Goal: Transaction & Acquisition: Purchase product/service

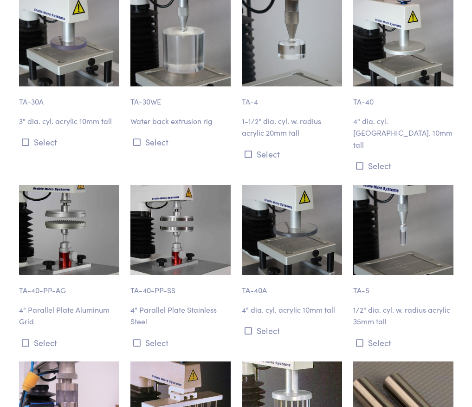
scroll to position [1300, 0]
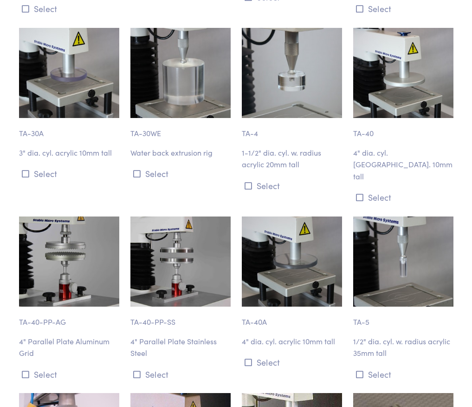
click at [409, 95] on img at bounding box center [403, 73] width 100 height 90
click at [359, 124] on p "TA-40" at bounding box center [403, 128] width 100 height 21
click at [384, 189] on button "Select" at bounding box center [403, 196] width 100 height 15
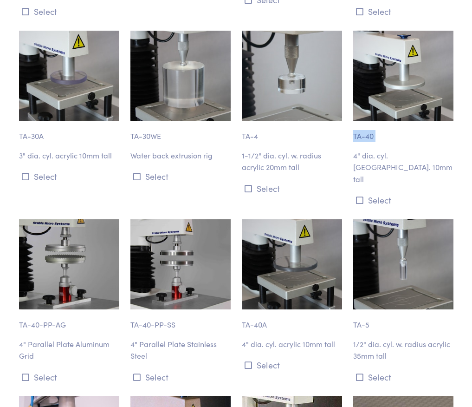
scroll to position [1254, 0]
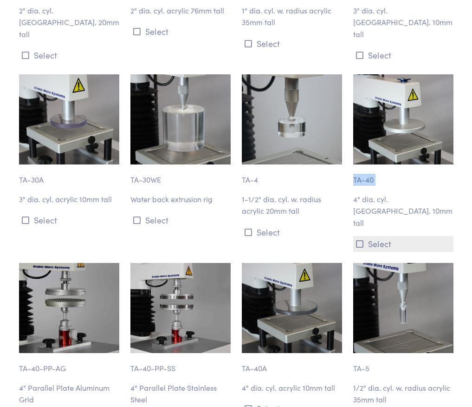
click at [392, 236] on button "Select" at bounding box center [403, 243] width 100 height 15
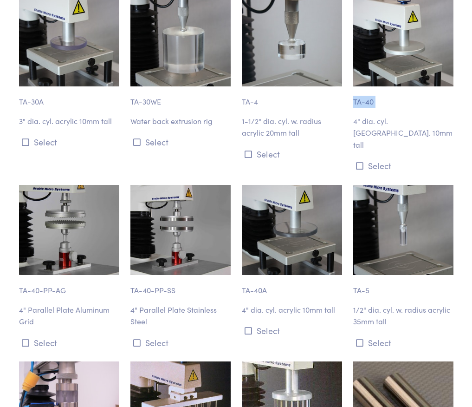
scroll to position [1304, 0]
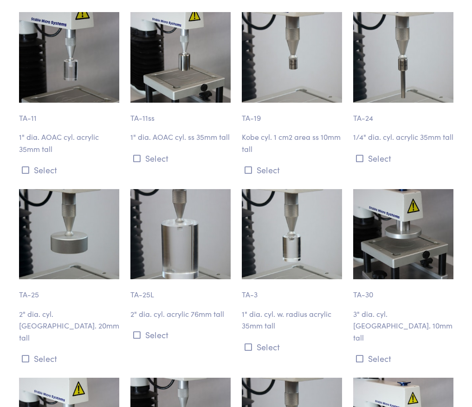
scroll to position [933, 0]
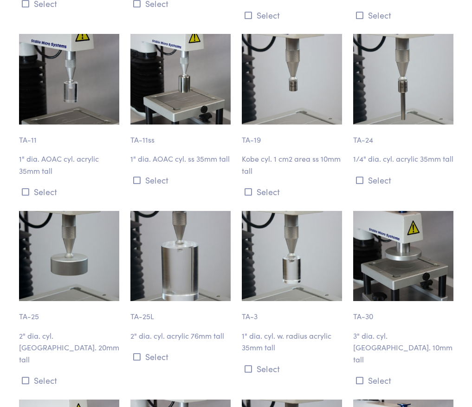
click at [415, 236] on img at bounding box center [403, 256] width 100 height 90
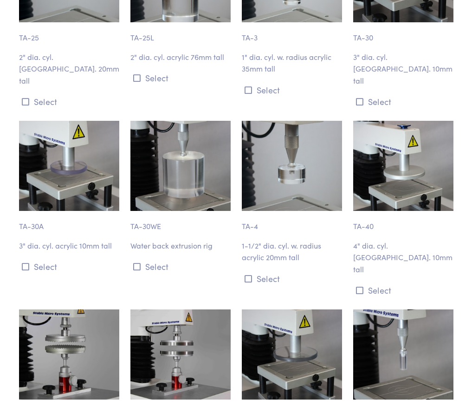
click at [416, 169] on img at bounding box center [403, 166] width 100 height 90
click at [424, 282] on button "Select" at bounding box center [403, 289] width 100 height 15
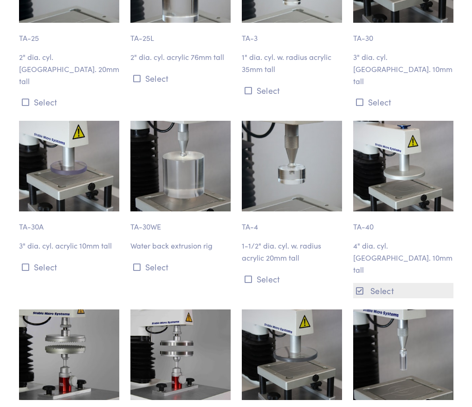
click at [424, 283] on button "Select" at bounding box center [403, 290] width 100 height 15
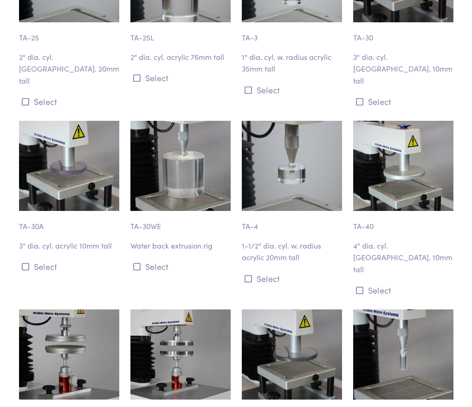
click at [400, 240] on p "4" dia. cyl. [GEOGRAPHIC_DATA]. 10mm tall" at bounding box center [403, 258] width 100 height 36
click at [385, 240] on p "4" dia. cyl. [GEOGRAPHIC_DATA]. 10mm tall" at bounding box center [403, 258] width 100 height 36
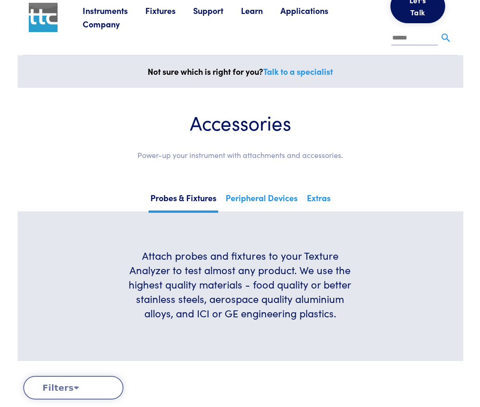
scroll to position [0, 0]
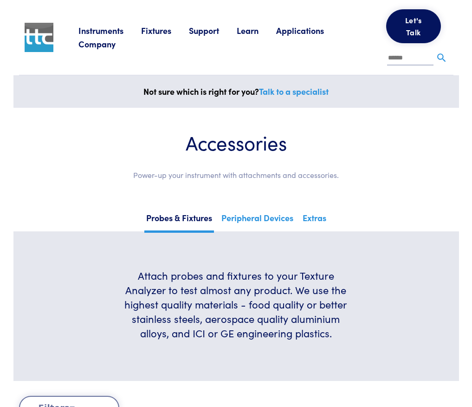
click at [424, 62] on input "text" at bounding box center [410, 59] width 46 height 14
type input "*****"
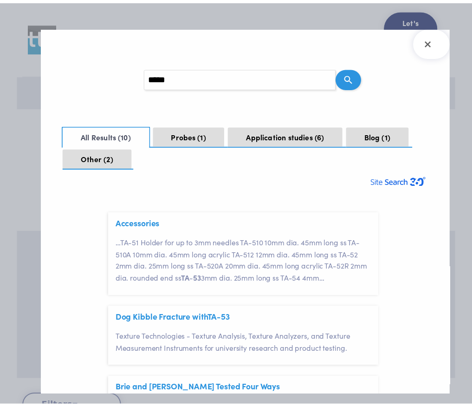
scroll to position [29, 0]
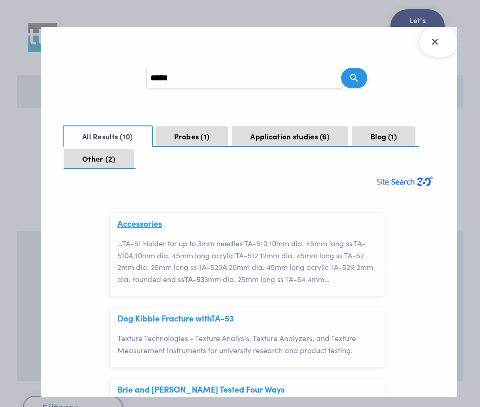
click at [153, 224] on link "Accessories" at bounding box center [139, 223] width 45 height 12
click at [442, 39] on icon "Close Search Results" at bounding box center [435, 41] width 15 height 15
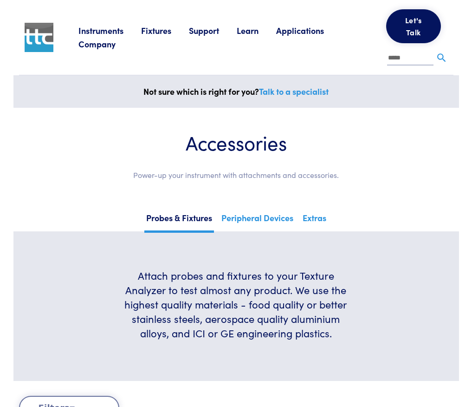
click at [326, 177] on p "Power-up your instrument with attachments and accessories." at bounding box center [236, 175] width 390 height 12
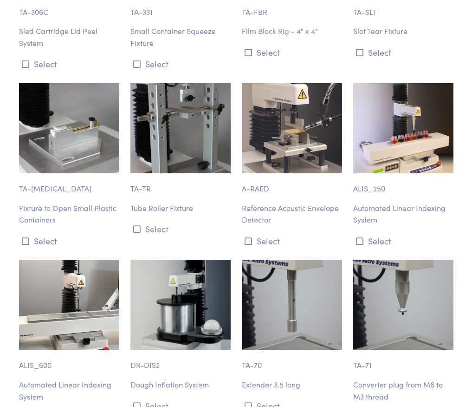
scroll to position [9335, 0]
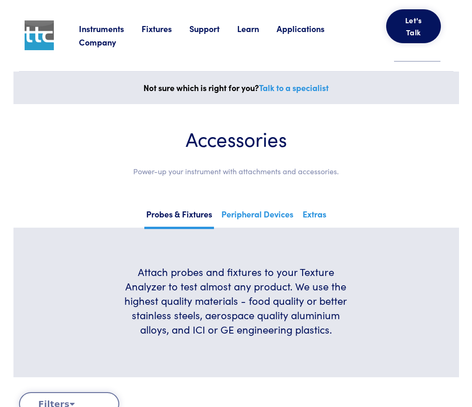
scroll to position [325, 0]
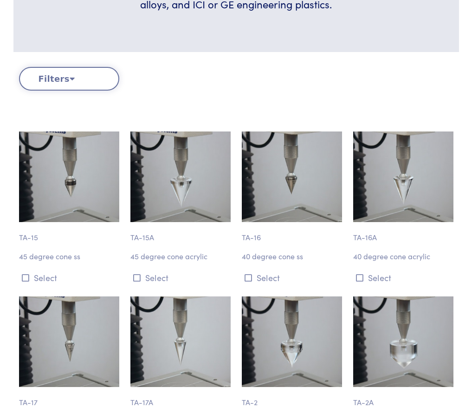
drag, startPoint x: 300, startPoint y: 138, endPoint x: 292, endPoint y: 130, distance: 10.8
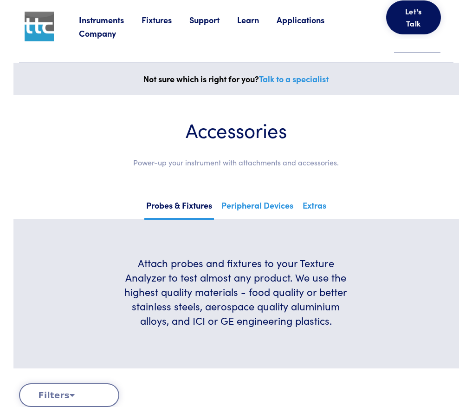
scroll to position [0, 0]
